Goal: Information Seeking & Learning: Compare options

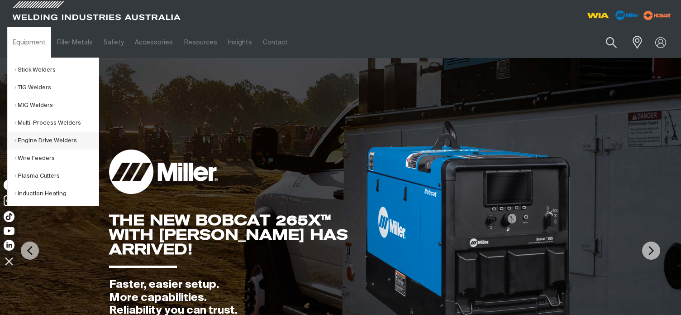
click at [38, 139] on link "Engine Drive Welders" at bounding box center [56, 141] width 84 height 18
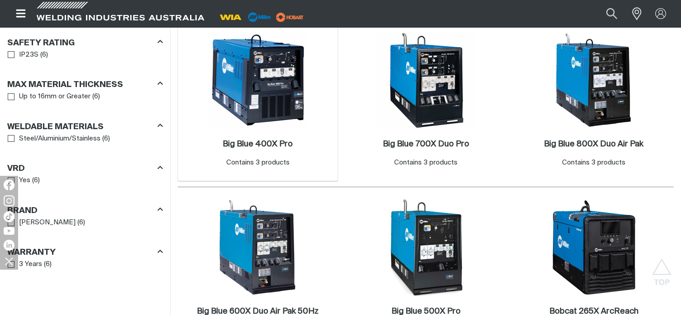
scroll to position [543, 0]
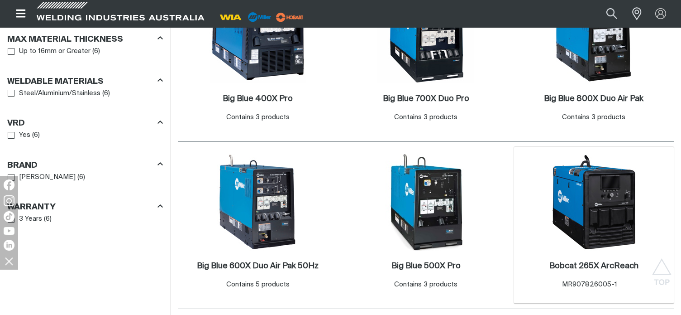
click at [611, 191] on img at bounding box center [593, 201] width 97 height 97
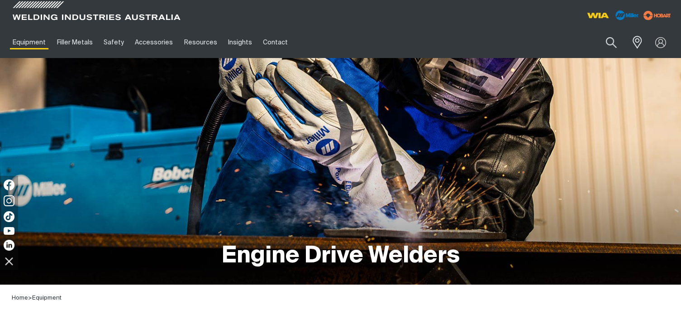
scroll to position [543, 0]
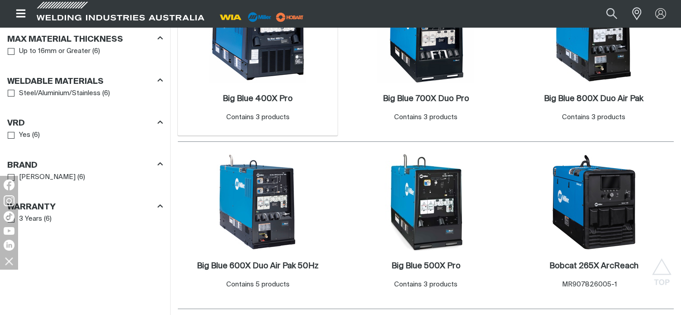
click at [270, 58] on img at bounding box center [258, 34] width 97 height 97
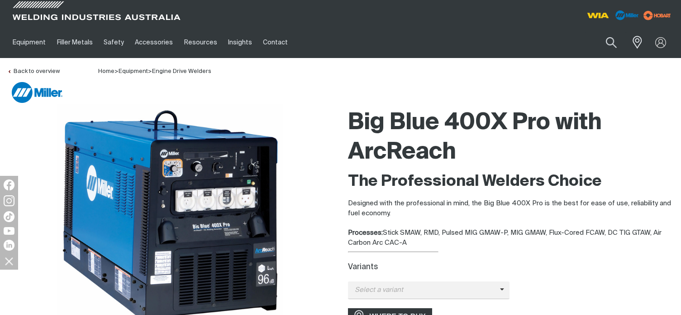
scroll to position [45, 0]
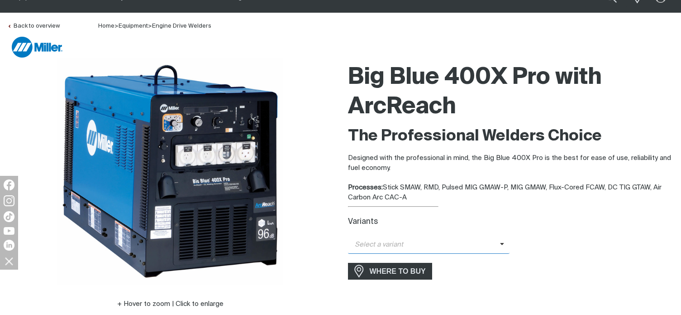
click at [488, 241] on span "Select a variant" at bounding box center [424, 244] width 152 height 10
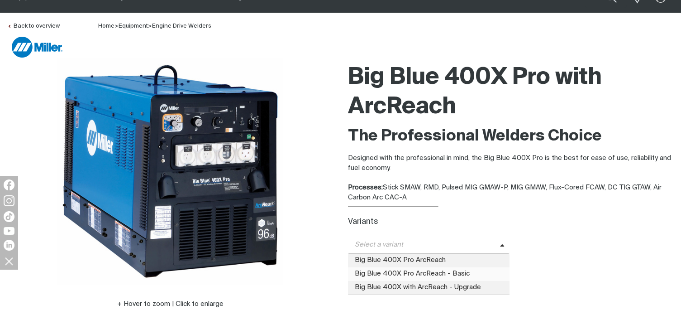
click at [464, 274] on span "Big Blue 400X Pro ArcReach - Basic" at bounding box center [429, 274] width 162 height 14
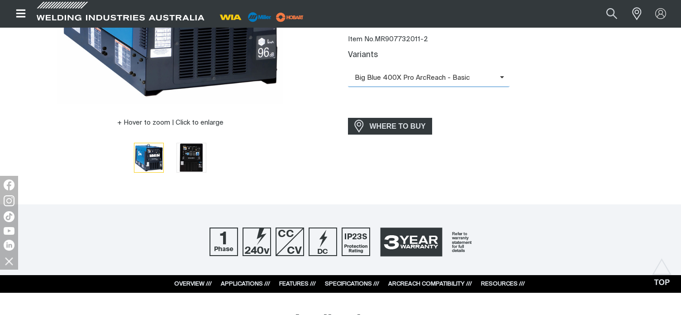
scroll to position [91, 0]
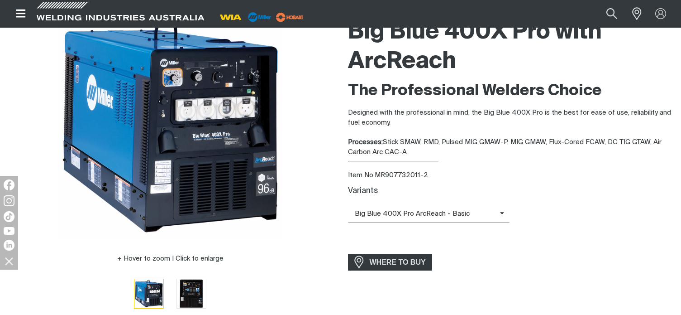
click at [501, 211] on span "Big Blue 400X Pro ArcReach - Basic" at bounding box center [429, 214] width 162 height 18
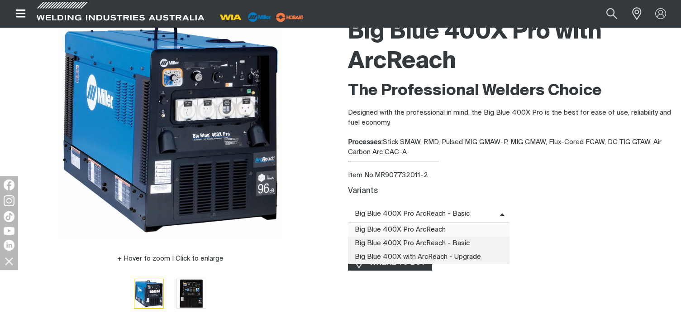
click at [438, 226] on span "Big Blue 400X Pro ArcReach" at bounding box center [429, 230] width 162 height 14
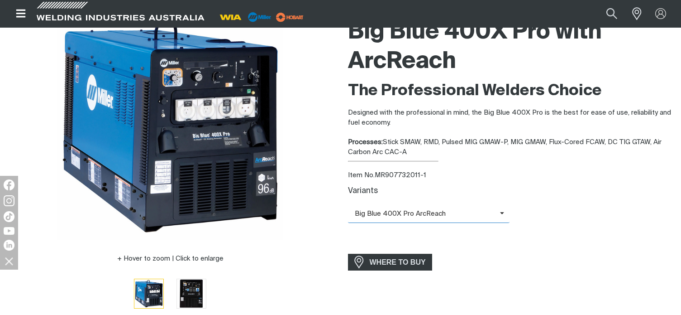
scroll to position [0, 0]
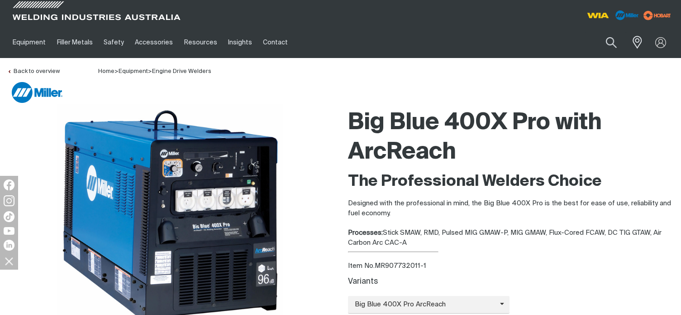
click at [609, 236] on div "Processes: Stick SMAW, RMD, Pulsed MIG GMAW-P, MIG GMAW, Flux-Cored FCAW, DC TI…" at bounding box center [511, 238] width 326 height 20
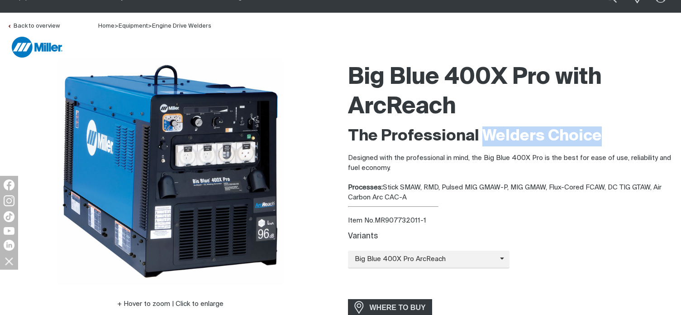
drag, startPoint x: 479, startPoint y: 134, endPoint x: 601, endPoint y: 137, distance: 121.3
click at [601, 137] on h2 "The Professional Welders Choice" at bounding box center [511, 136] width 326 height 20
click at [618, 139] on h2 "The Professional Welders Choice" at bounding box center [511, 136] width 326 height 20
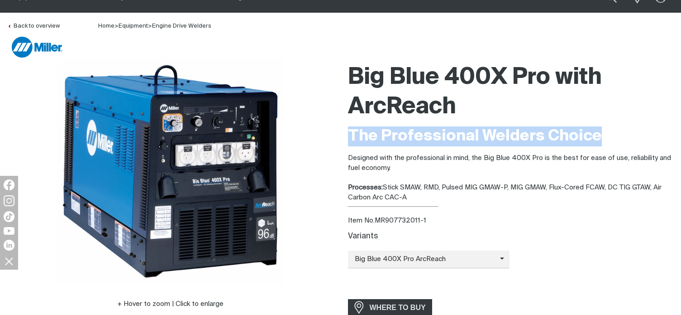
drag, startPoint x: 350, startPoint y: 134, endPoint x: 643, endPoint y: 140, distance: 292.9
click at [643, 140] on h2 "The Professional Welders Choice" at bounding box center [511, 136] width 326 height 20
click at [619, 127] on h2 "The Professional Welders Choice" at bounding box center [511, 136] width 326 height 20
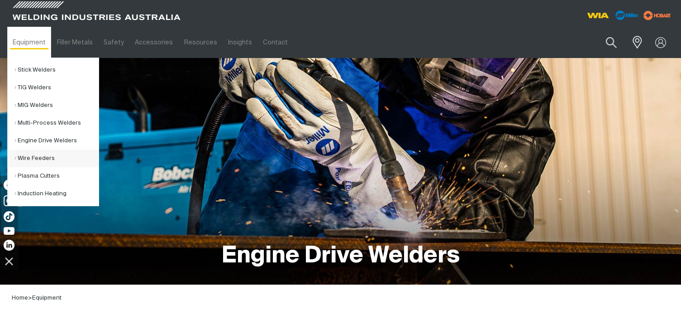
click at [38, 159] on link "Wire Feeders" at bounding box center [56, 158] width 84 height 18
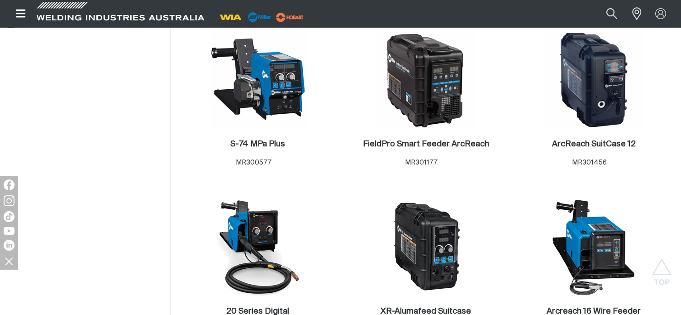
scroll to position [453, 0]
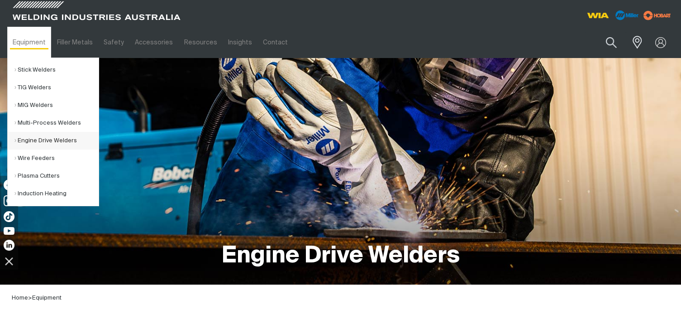
click at [48, 139] on link "Engine Drive Welders" at bounding box center [56, 141] width 84 height 18
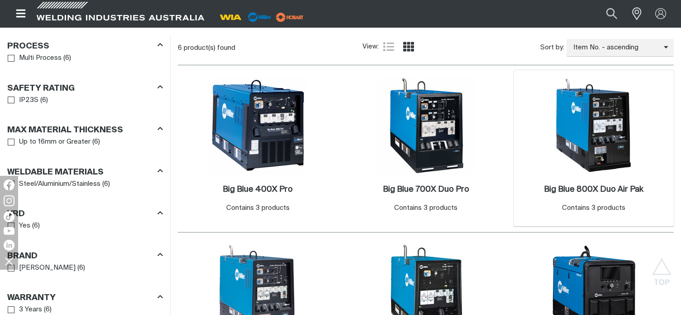
scroll to position [543, 0]
